Goal: Information Seeking & Learning: Check status

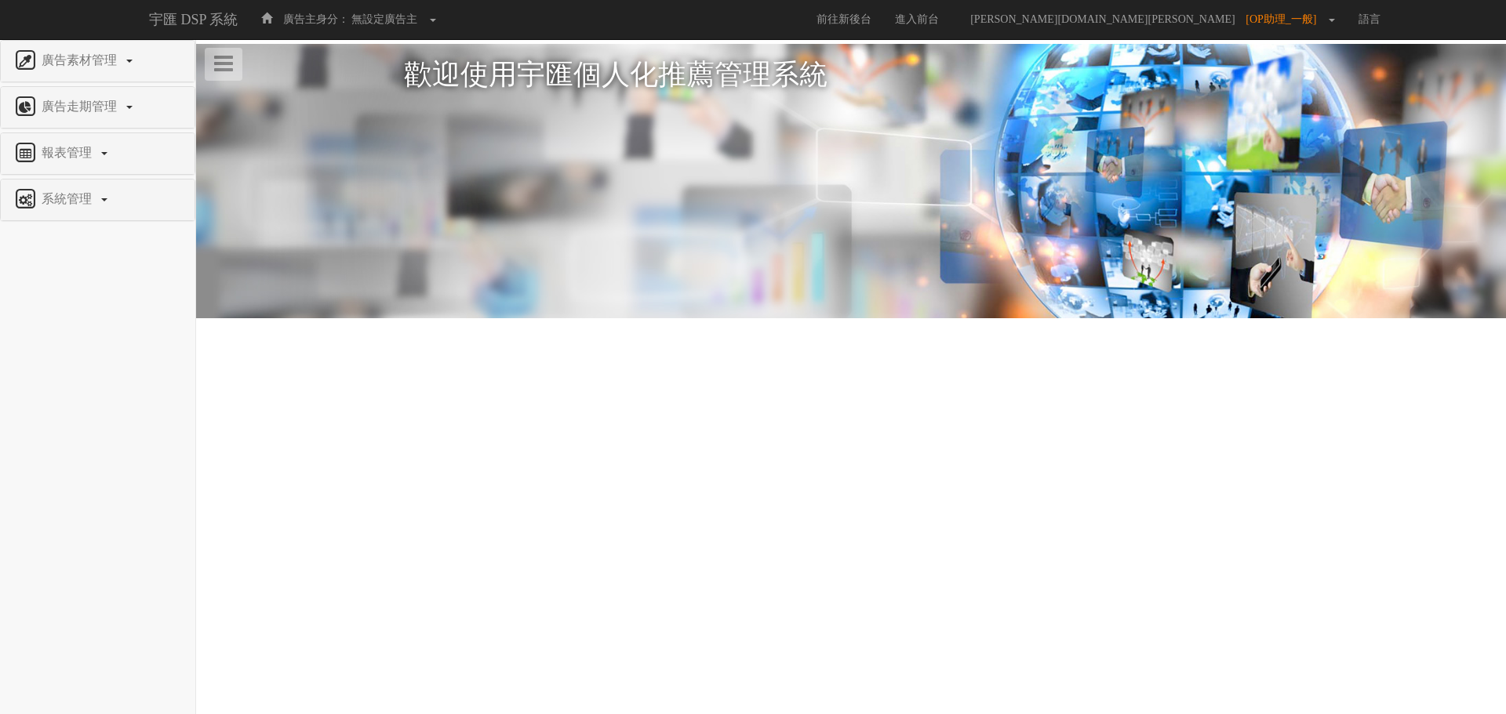
click at [80, 169] on div "報表管理" at bounding box center [98, 153] width 194 height 41
click at [85, 149] on span "報表管理" at bounding box center [69, 152] width 62 height 13
click at [59, 191] on span "全站分析" at bounding box center [41, 190] width 56 height 12
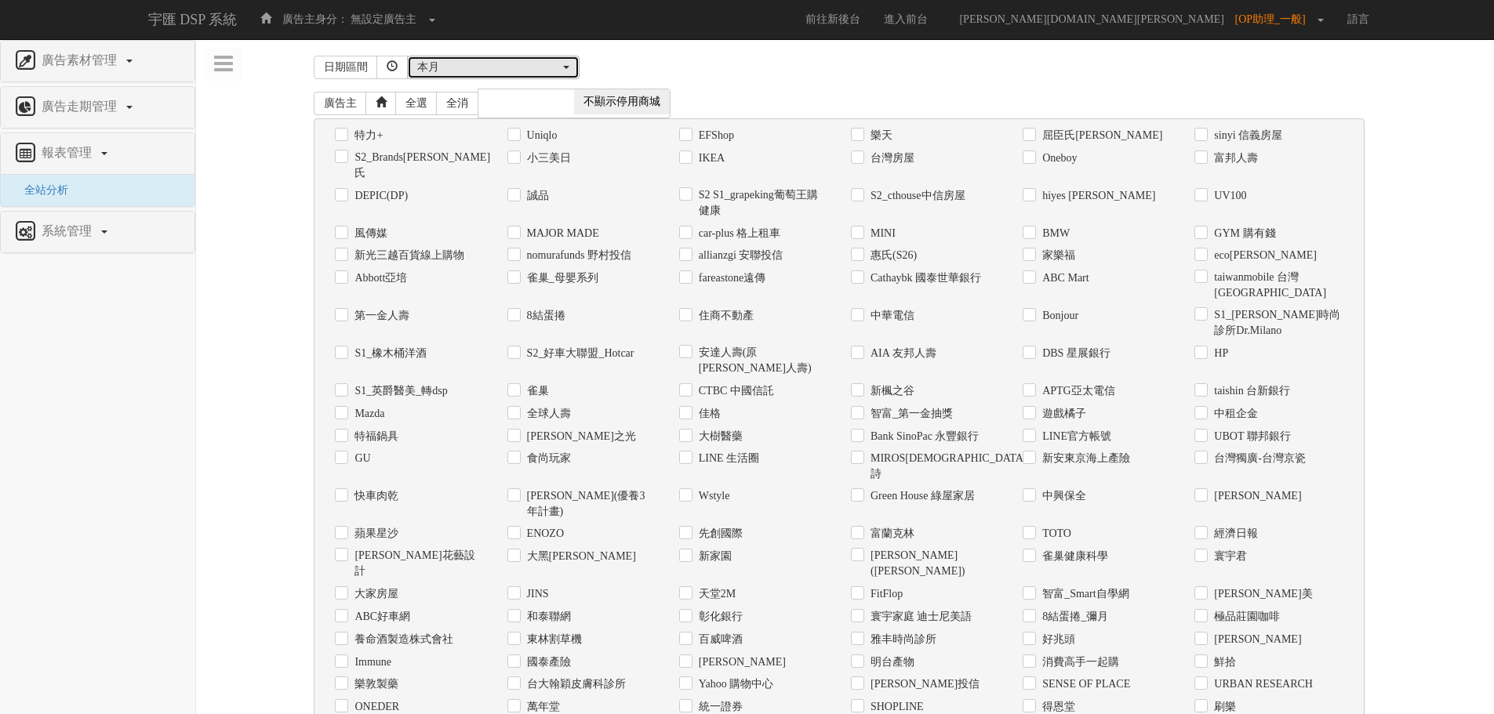
click at [537, 58] on button "本月" at bounding box center [493, 68] width 173 height 24
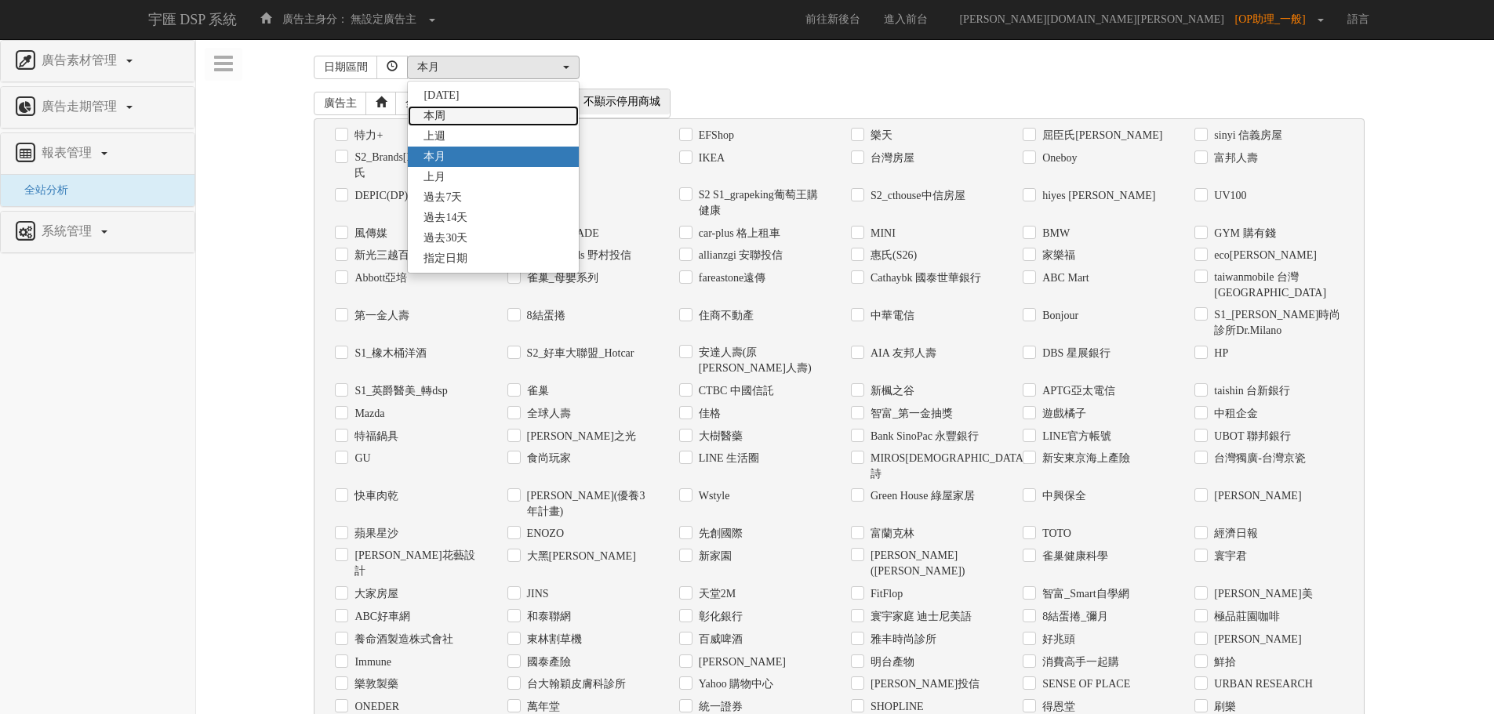
click at [443, 115] on span "本周" at bounding box center [434, 116] width 22 height 16
select select "ThisWeek"
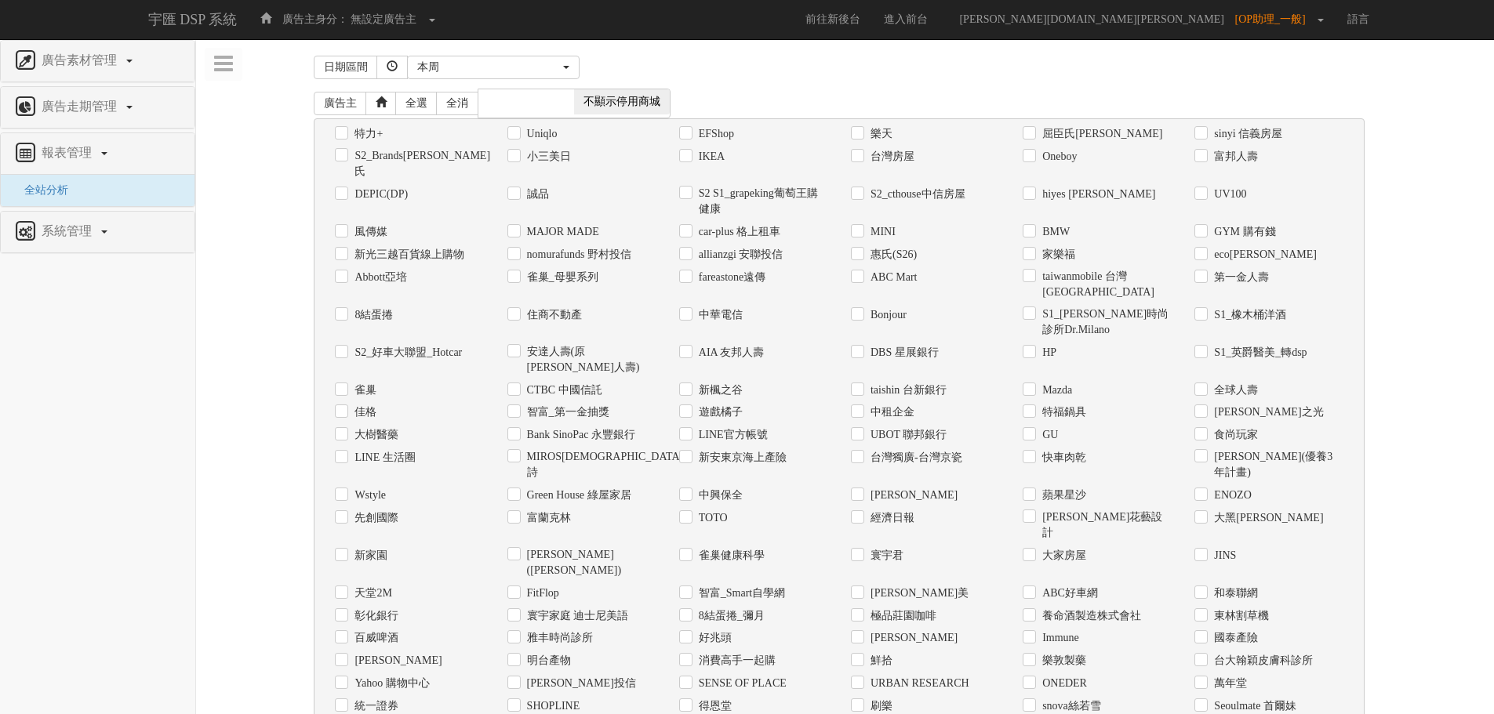
click at [551, 131] on label "Uniqlo" at bounding box center [540, 134] width 35 height 16
click at [518, 131] on input "Uniqlo" at bounding box center [512, 134] width 10 height 10
checkbox input "true"
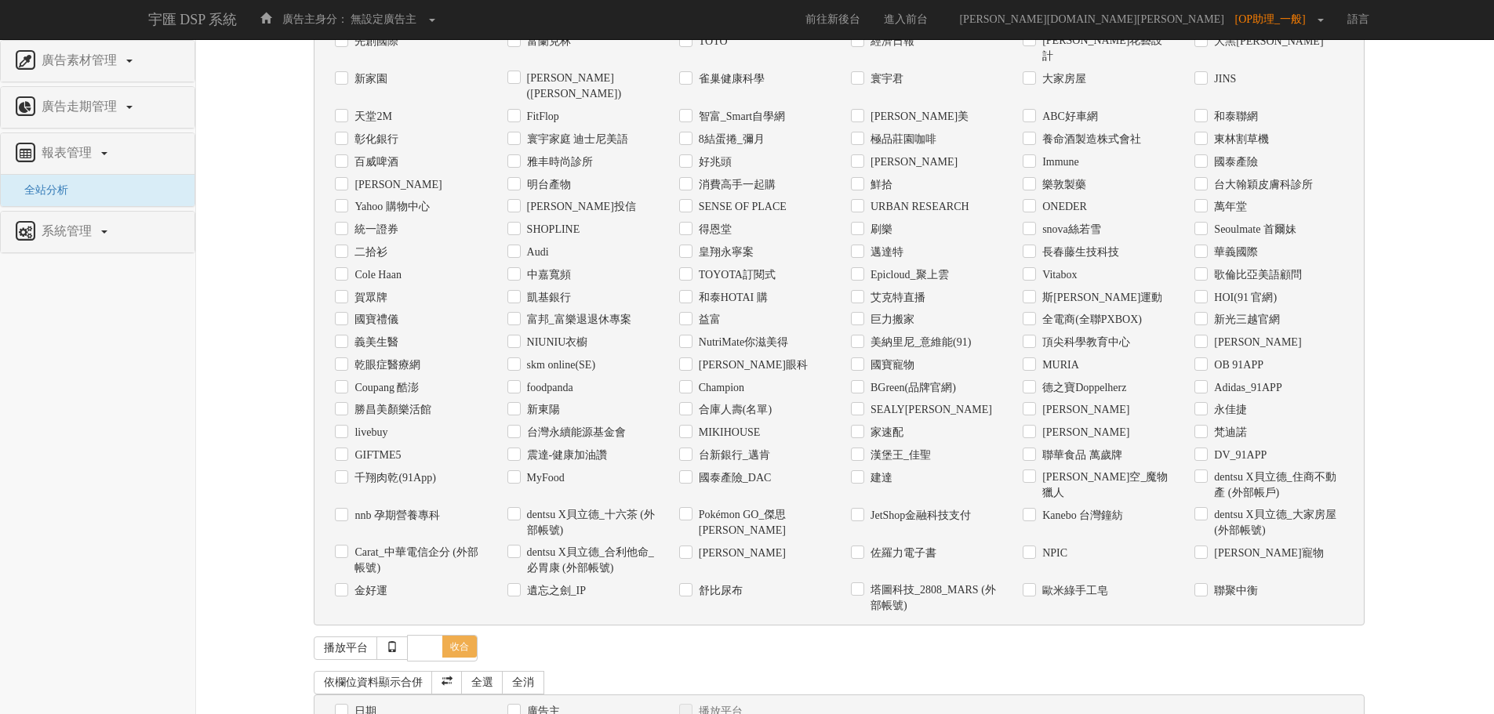
scroll to position [478, 0]
click at [351, 703] on label "日期" at bounding box center [364, 711] width 26 height 16
click at [344, 706] on input "日期" at bounding box center [340, 711] width 10 height 10
checkbox input "true"
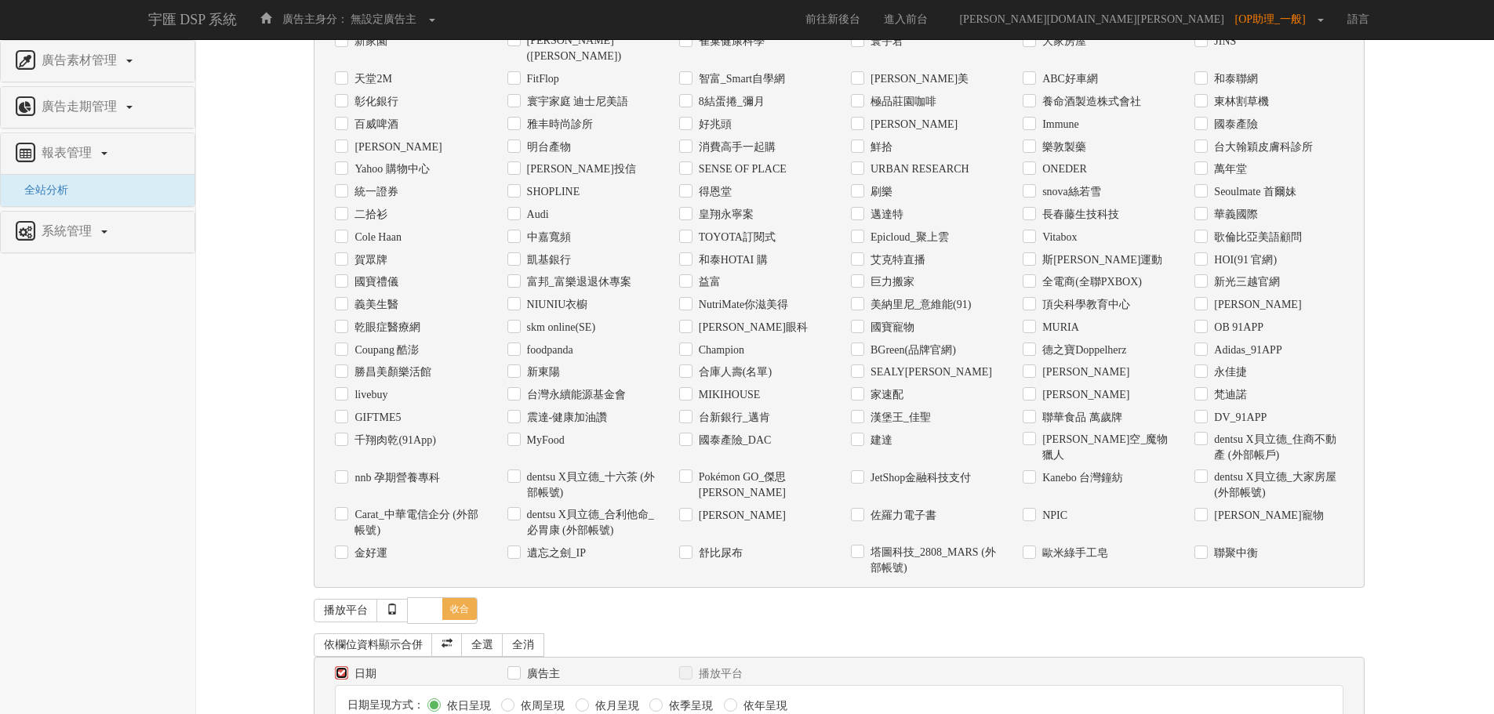
scroll to position [536, 0]
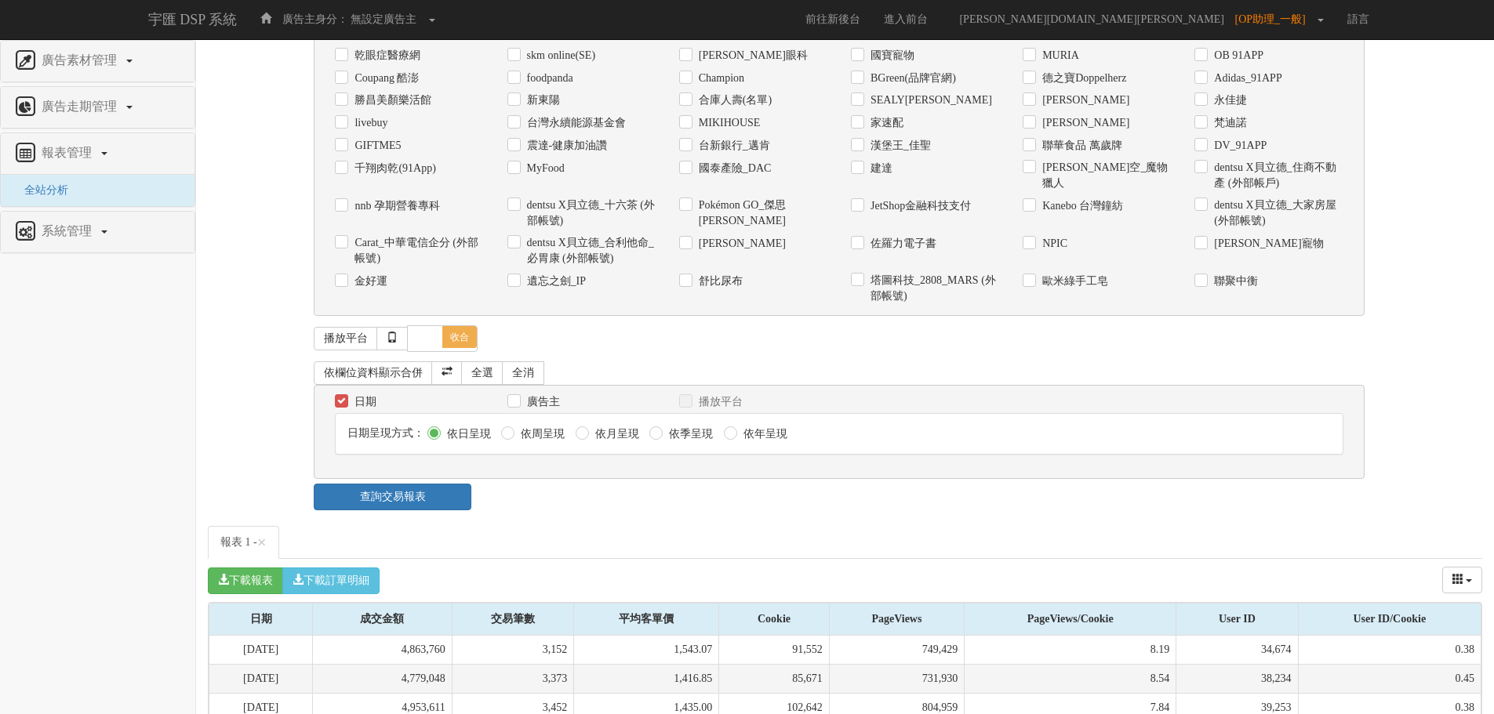
scroll to position [791, 0]
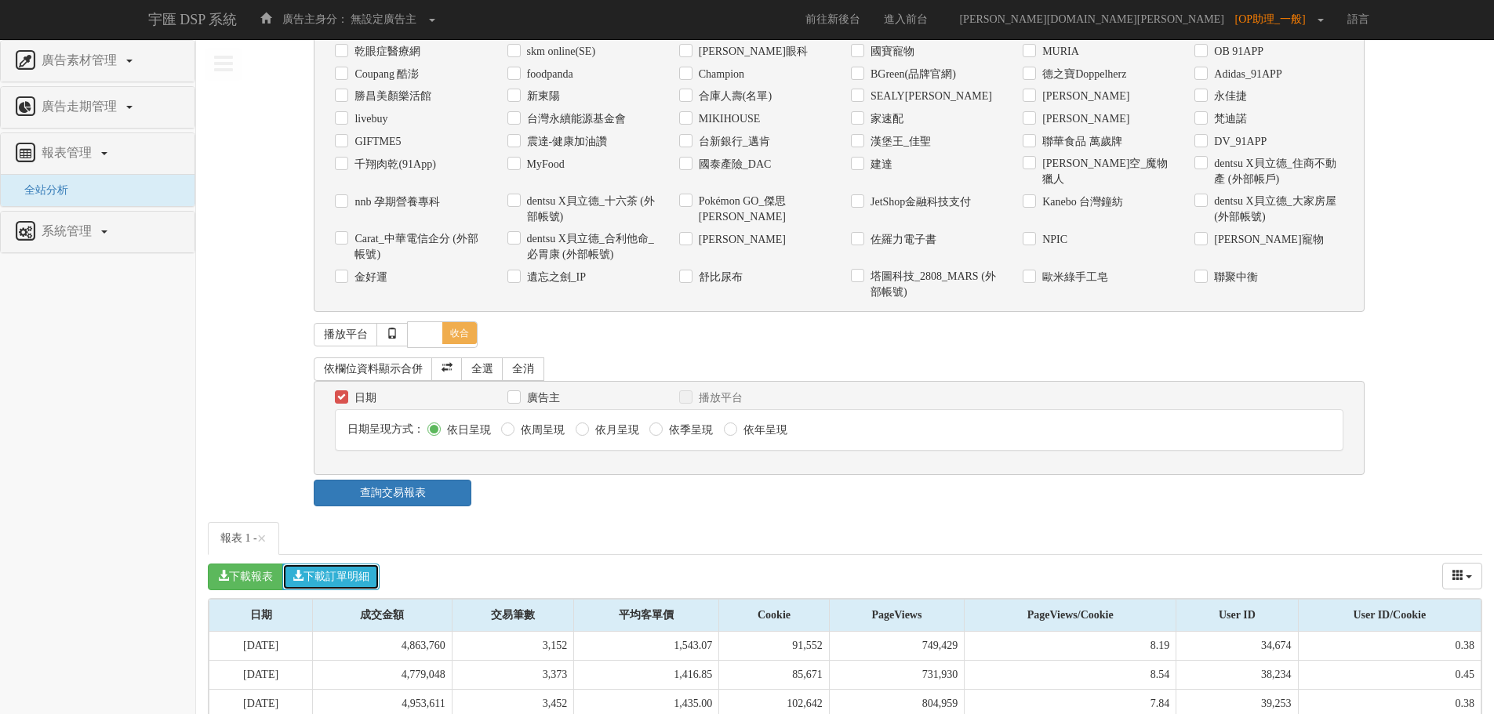
click at [358, 564] on button "下載訂單明細" at bounding box center [330, 577] width 97 height 27
